Goal: Information Seeking & Learning: Learn about a topic

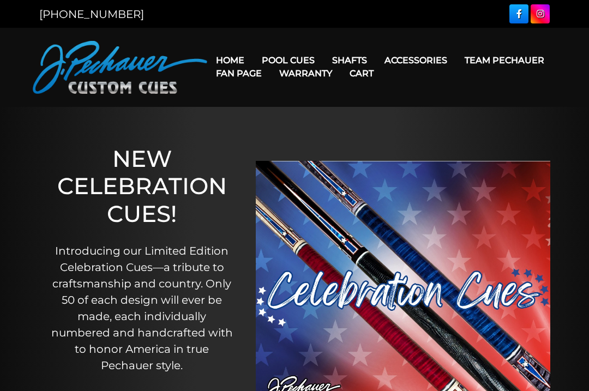
click at [456, 59] on link "Team Pechauer" at bounding box center [504, 60] width 97 height 28
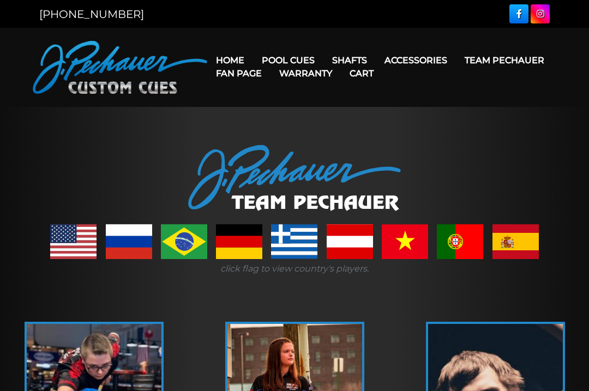
click at [364, 191] on link "Retired Cues" at bounding box center [333, 183] width 159 height 15
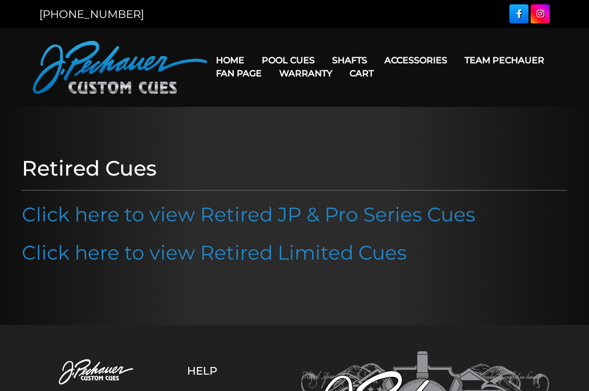
click at [374, 219] on link "Click here to view Retired JP & Pro Series Cues" at bounding box center [249, 214] width 454 height 24
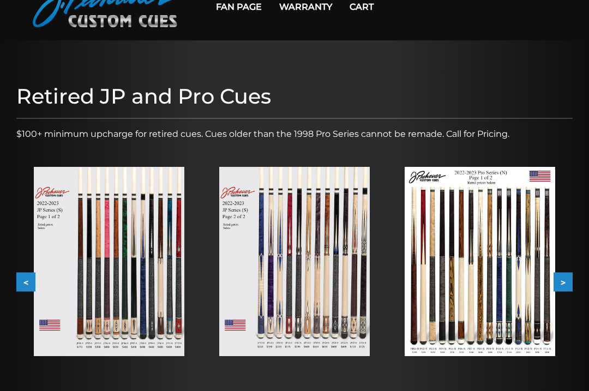
scroll to position [80, 0]
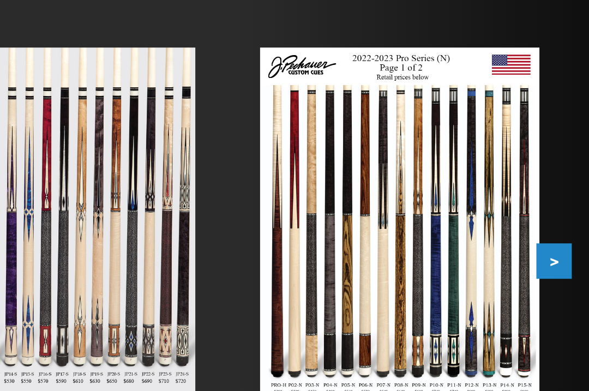
click at [554, 259] on button ">" at bounding box center [563, 268] width 19 height 19
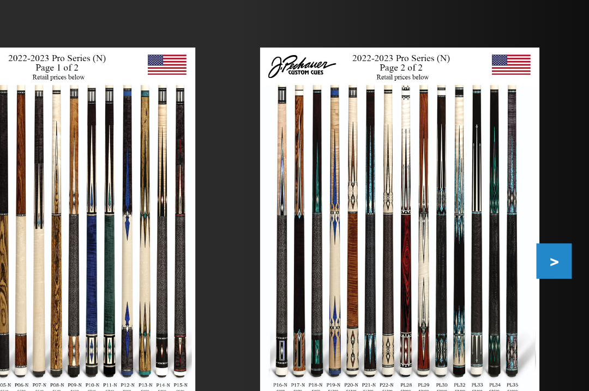
click at [554, 259] on button ">" at bounding box center [563, 268] width 19 height 19
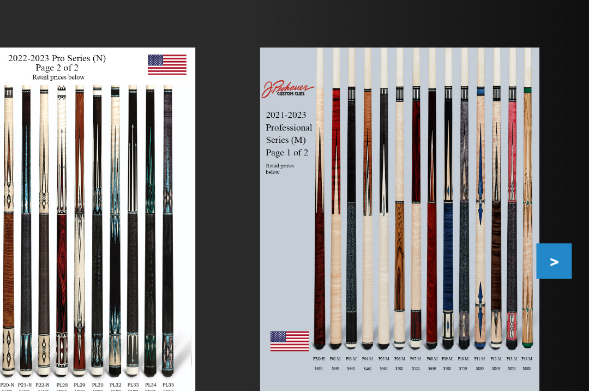
click at [554, 259] on button ">" at bounding box center [563, 268] width 19 height 19
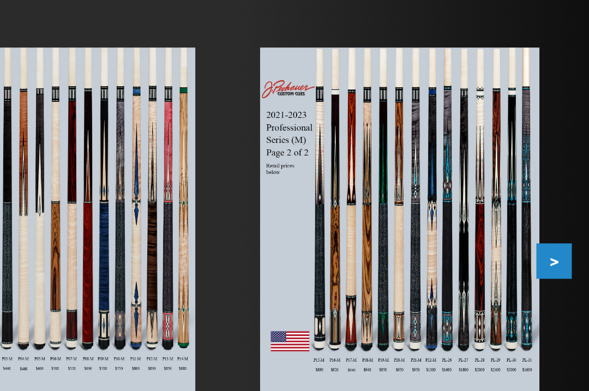
click at [387, 225] on div at bounding box center [479, 248] width 185 height 225
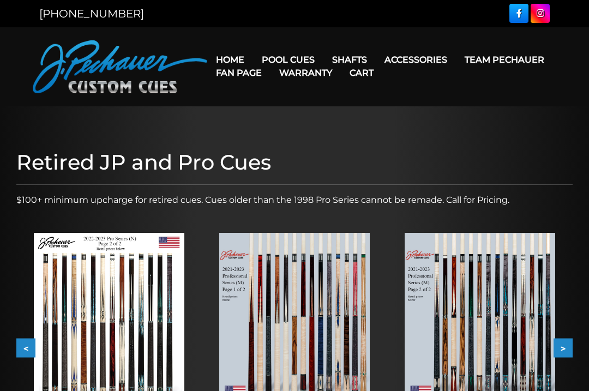
scroll to position [0, 0]
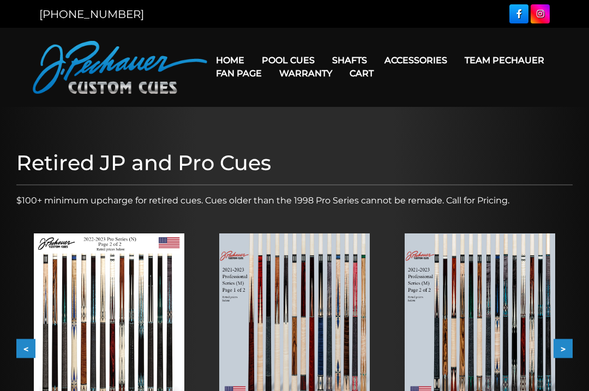
click at [347, 115] on link "Pro Series (R) – NEW" at bounding box center [333, 106] width 159 height 15
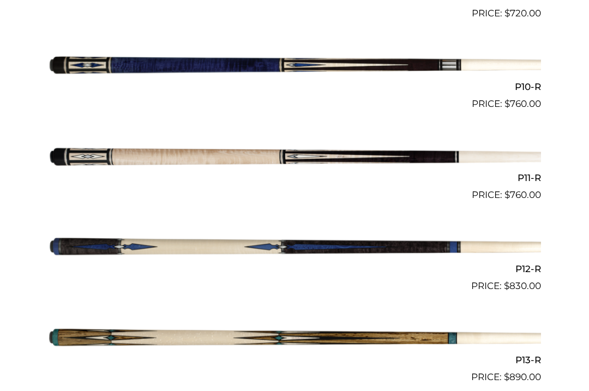
scroll to position [1147, 0]
